Goal: Find specific page/section: Find specific page/section

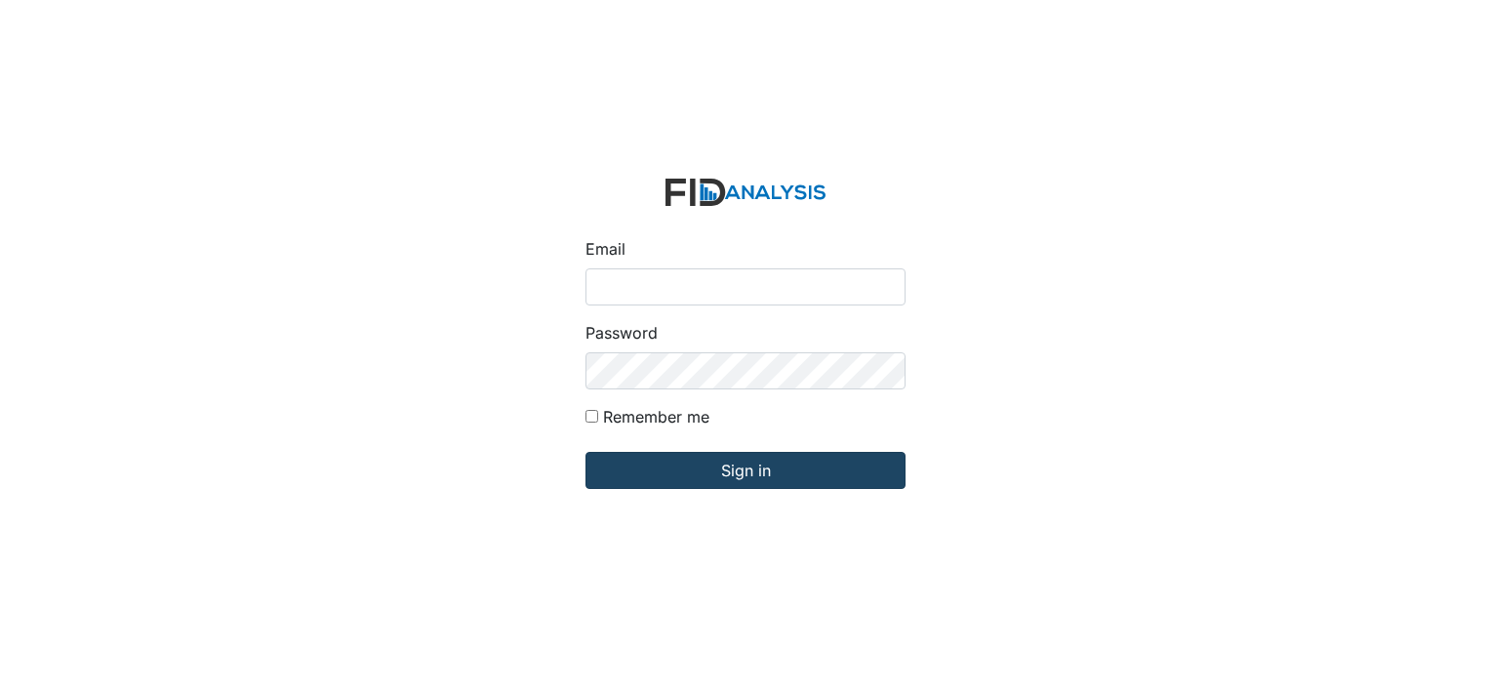
type input "[PERSON_NAME][EMAIL_ADDRESS][DOMAIN_NAME]"
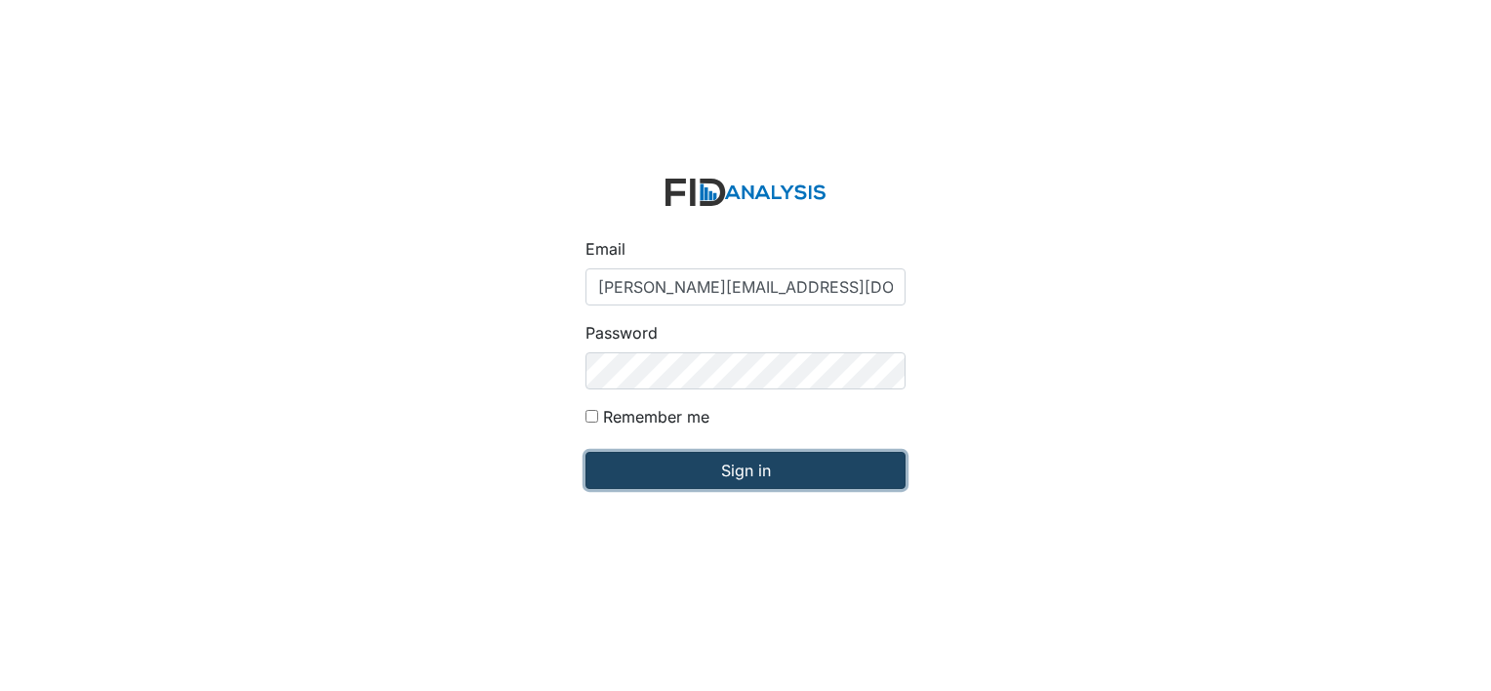
click at [741, 474] on input "Sign in" at bounding box center [746, 470] width 320 height 37
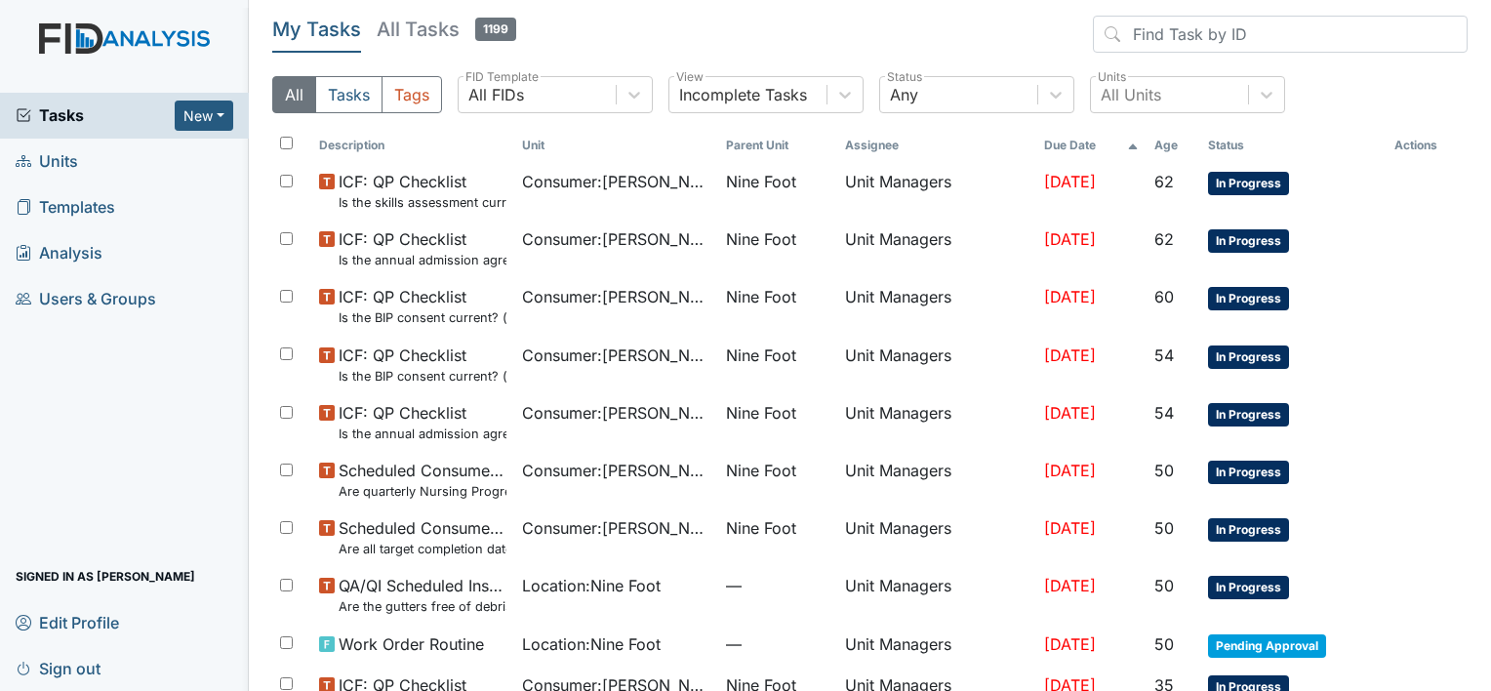
click at [58, 163] on span "Units" at bounding box center [47, 161] width 62 height 30
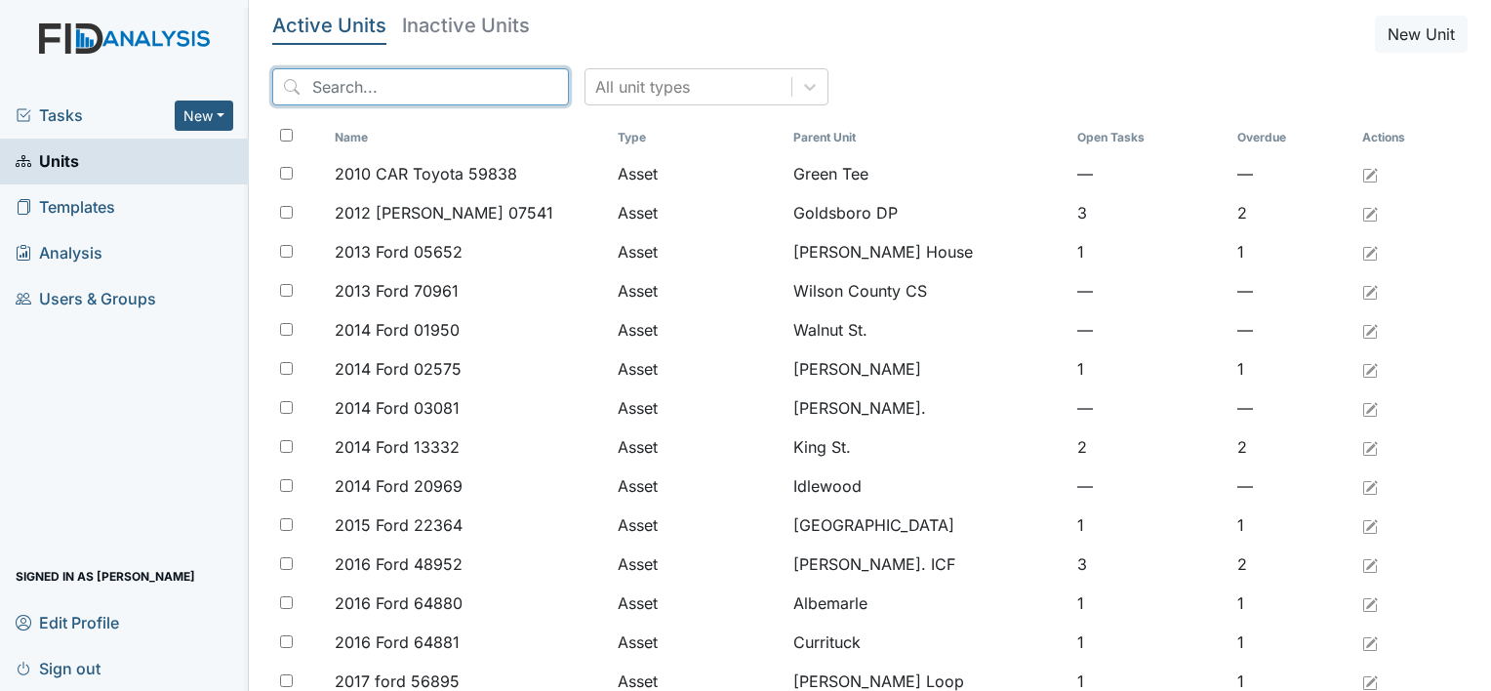
click at [319, 80] on input "search" at bounding box center [420, 86] width 297 height 37
